Goal: Task Accomplishment & Management: Use online tool/utility

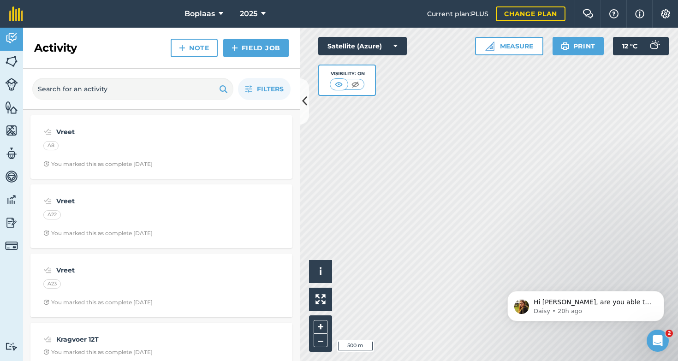
click at [263, 47] on link "Field Job" at bounding box center [255, 48] width 65 height 18
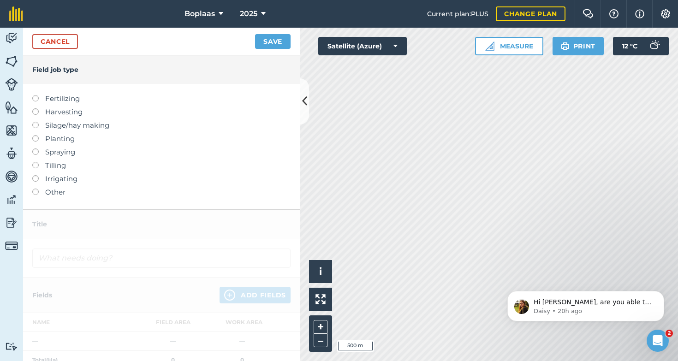
drag, startPoint x: 37, startPoint y: 98, endPoint x: 42, endPoint y: 100, distance: 5.3
click at [37, 95] on label at bounding box center [38, 95] width 13 height 0
type input "Fertilizing"
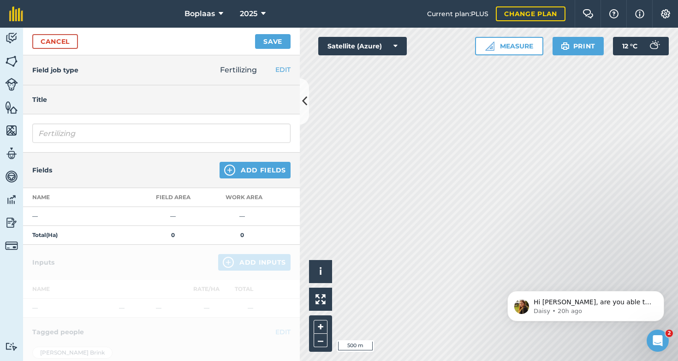
click at [274, 171] on button "Add Fields" at bounding box center [254, 170] width 71 height 17
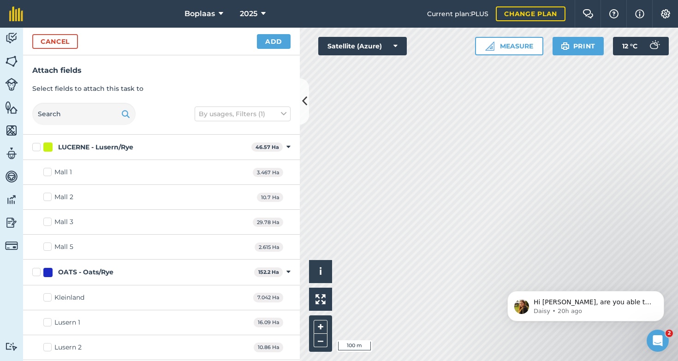
checkbox input "true"
click at [587, 280] on body "Hi [PERSON_NAME], are you able to help by writing a review? ⭐️ Thank you for co…" at bounding box center [585, 303] width 177 height 57
click at [633, 295] on div "Hi [PERSON_NAME], are you able to help by writing a review? ⭐️ Thank you for co…" at bounding box center [585, 306] width 157 height 30
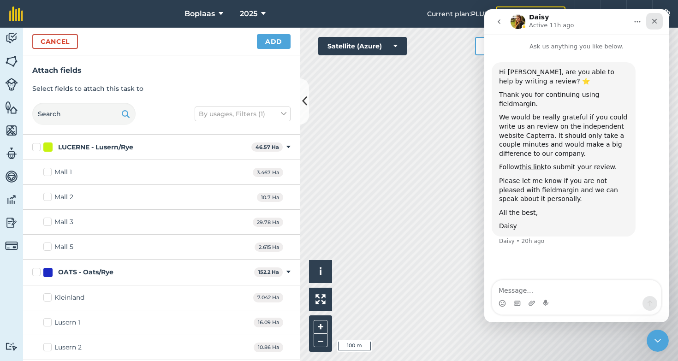
click at [652, 23] on icon "Close" at bounding box center [654, 21] width 5 height 5
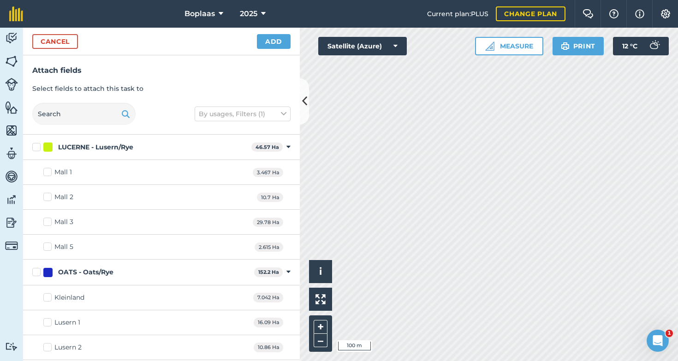
checkbox input "true"
click at [55, 44] on button "Cancel" at bounding box center [55, 41] width 46 height 15
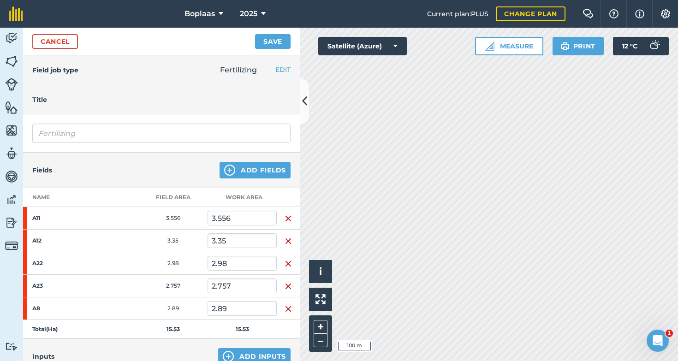
click at [55, 44] on link "Cancel" at bounding box center [55, 41] width 46 height 15
